Goal: Task Accomplishment & Management: Complete application form

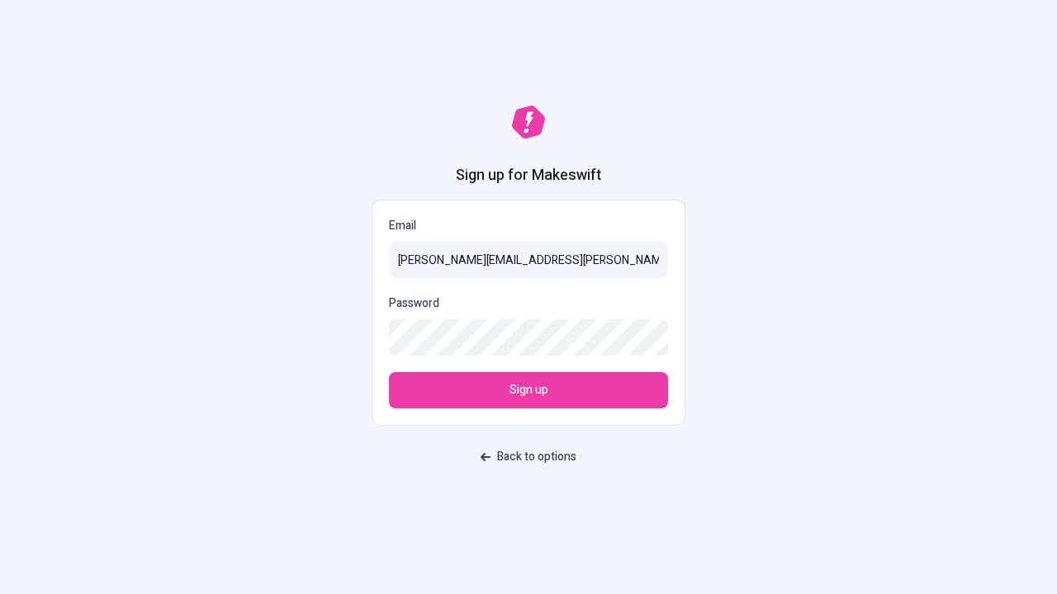
type input "[PERSON_NAME][EMAIL_ADDRESS][PERSON_NAME][DOMAIN_NAME]"
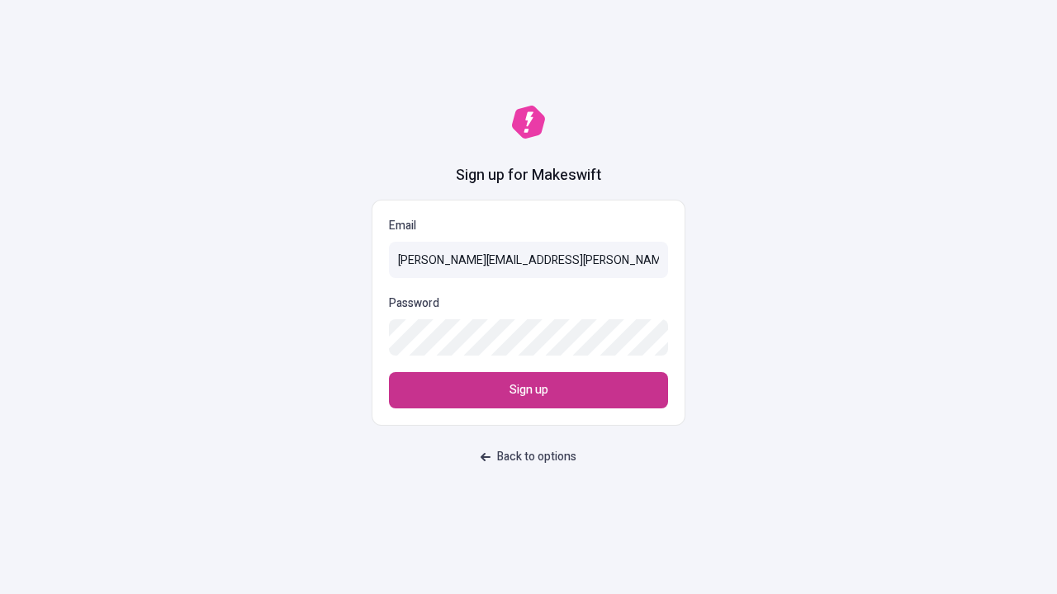
click at [528, 391] on span "Sign up" at bounding box center [528, 390] width 39 height 18
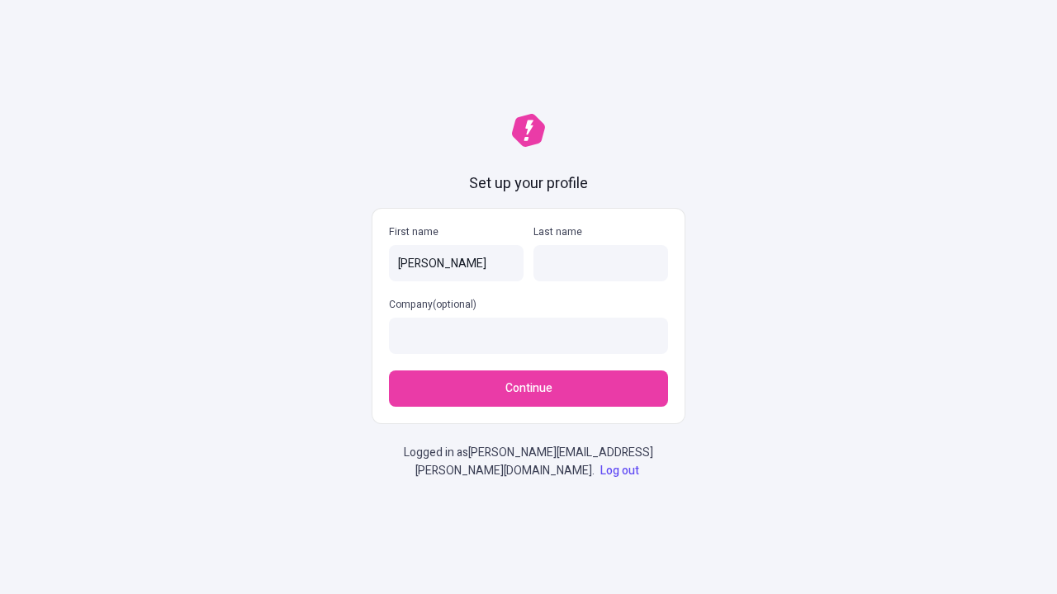
type input "[PERSON_NAME]"
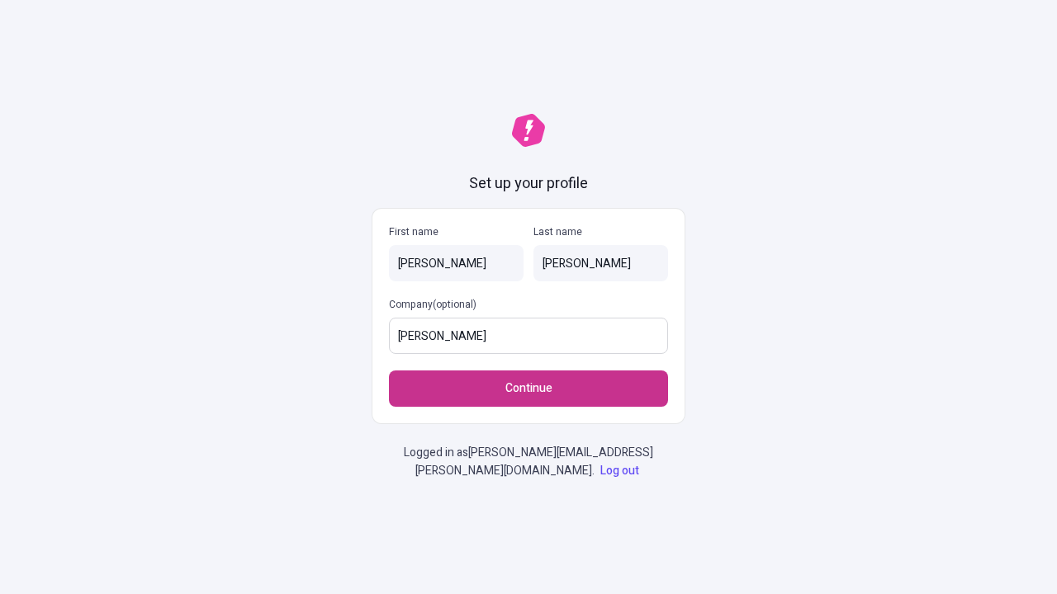
type input "[PERSON_NAME]"
click at [528, 389] on span "Continue" at bounding box center [528, 389] width 47 height 18
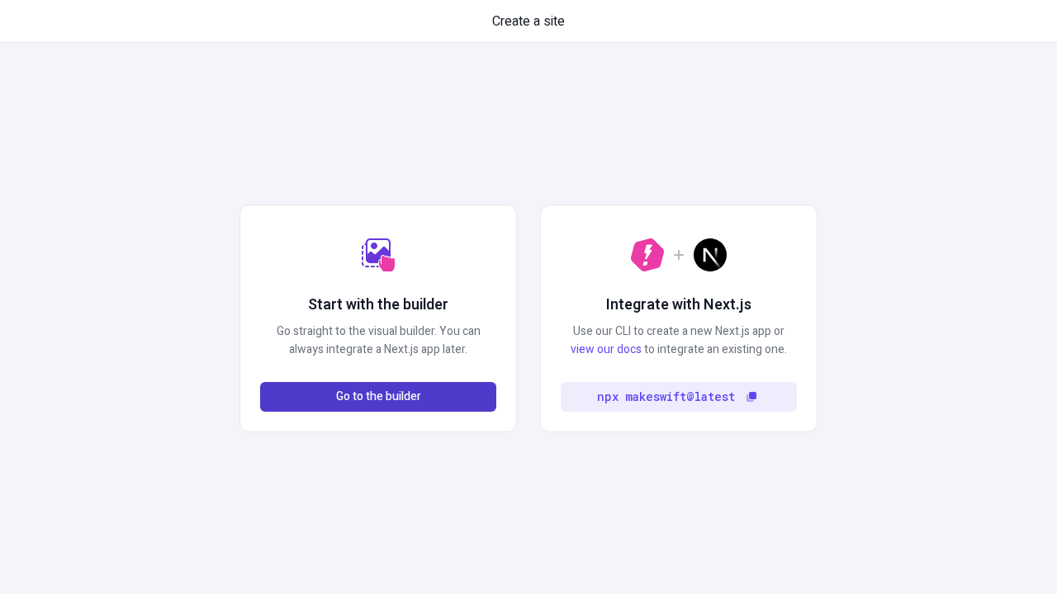
click at [378, 397] on span "Go to the builder" at bounding box center [378, 397] width 85 height 18
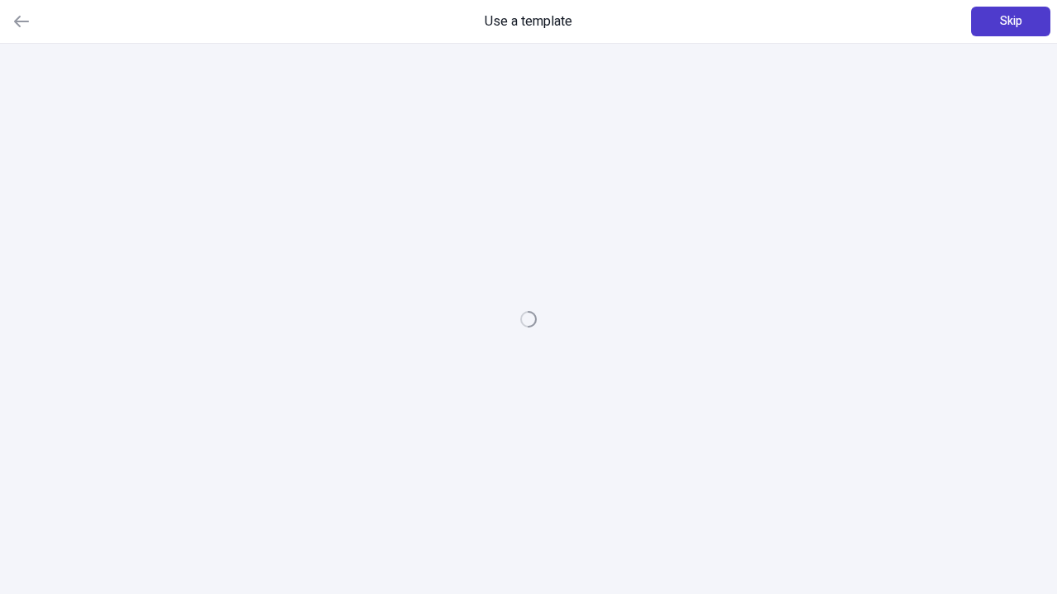
click at [1011, 21] on span "Skip" at bounding box center [1011, 21] width 22 height 18
